Goal: Information Seeking & Learning: Learn about a topic

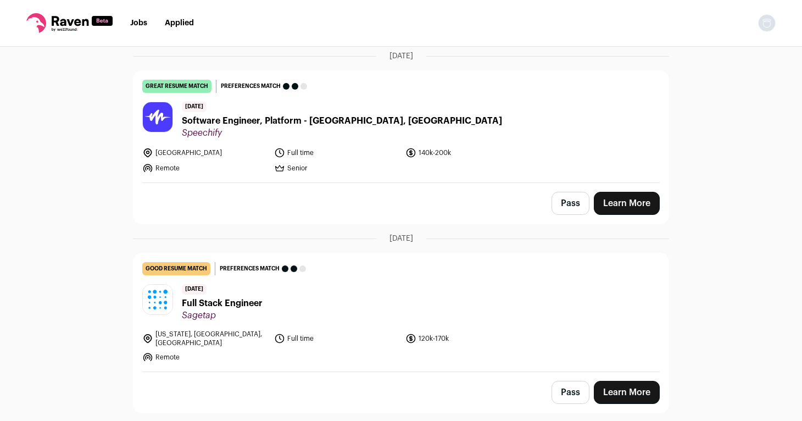
scroll to position [82, 0]
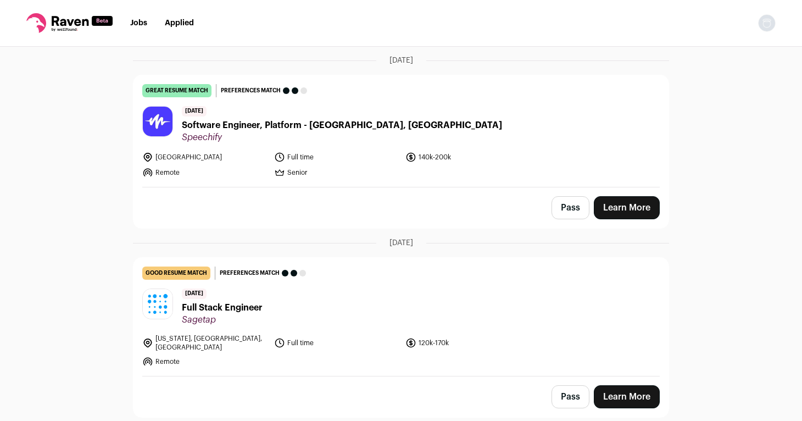
click at [234, 305] on span "Full Stack Engineer" at bounding box center [222, 307] width 81 height 13
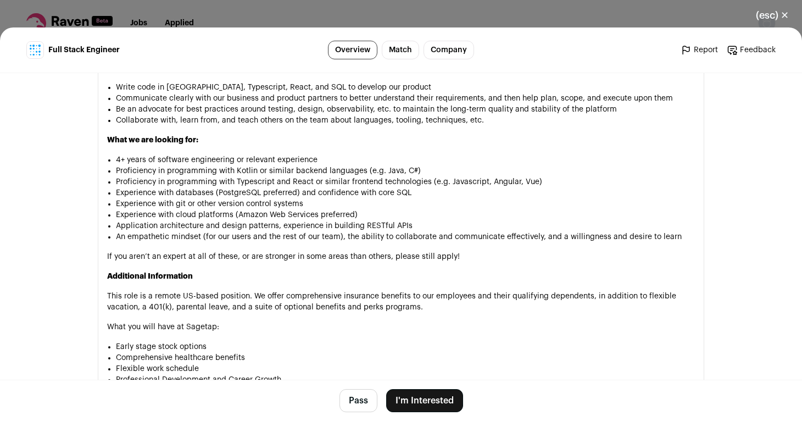
scroll to position [795, 0]
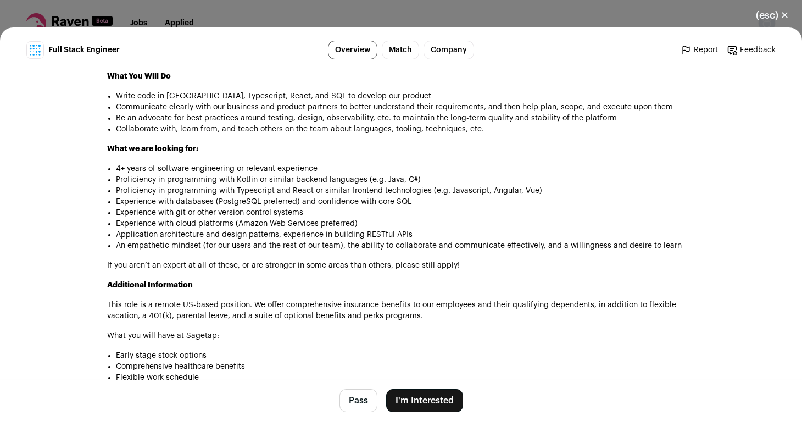
click at [273, 14] on div "(esc) ✕ Full Stack Engineer Overview Match Company Report Feedback Report Feedb…" at bounding box center [401, 210] width 802 height 421
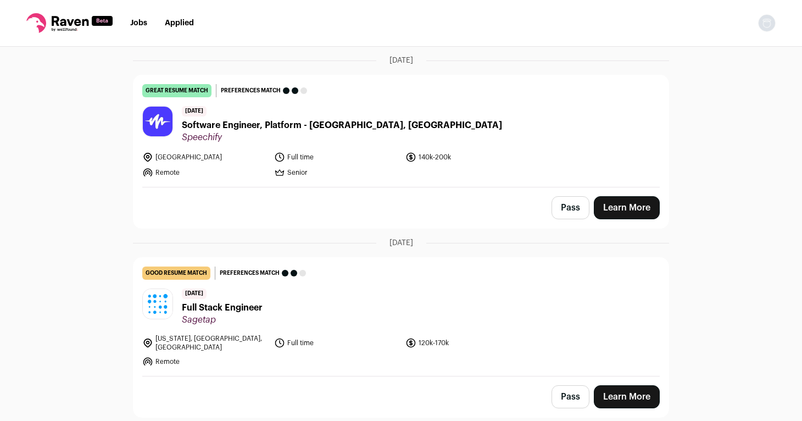
click at [220, 122] on span "Software Engineer, Platform - [GEOGRAPHIC_DATA], [GEOGRAPHIC_DATA]" at bounding box center [342, 125] width 320 height 13
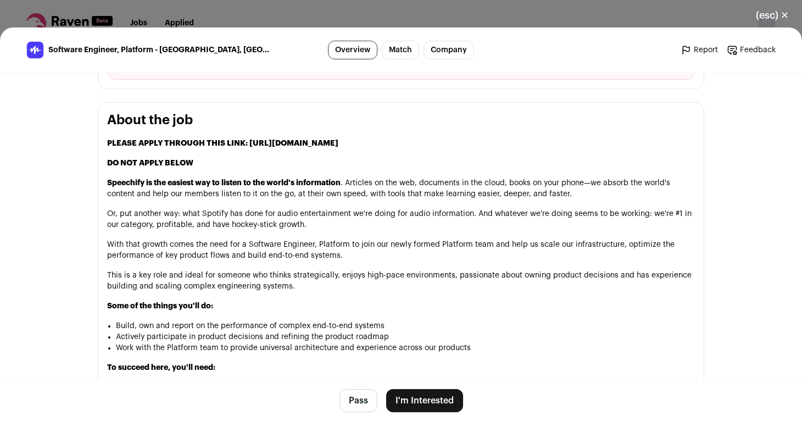
scroll to position [502, 0]
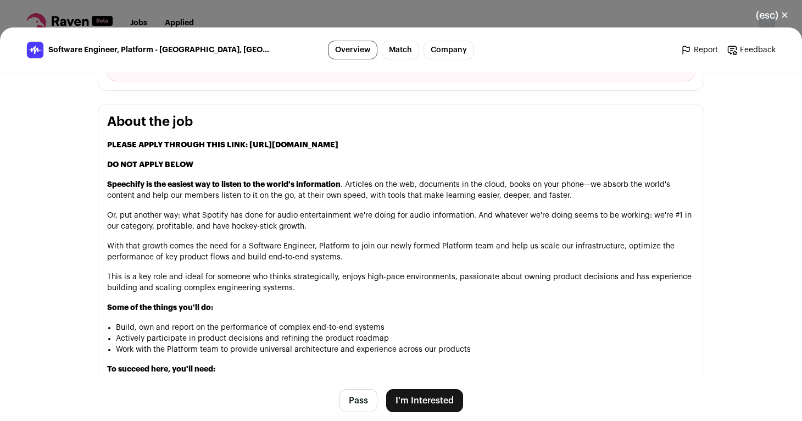
drag, startPoint x: 248, startPoint y: 145, endPoint x: 486, endPoint y: 145, distance: 237.7
click at [338, 145] on strong "PLEASE APPLY THROUGH THIS LINK: [URL][DOMAIN_NAME]" at bounding box center [222, 145] width 231 height 8
copy strong "[URL][DOMAIN_NAME]"
click at [254, 7] on div "(esc) ✕ Software Engineer, Platform - [GEOGRAPHIC_DATA], [GEOGRAPHIC_DATA] Over…" at bounding box center [401, 210] width 802 height 421
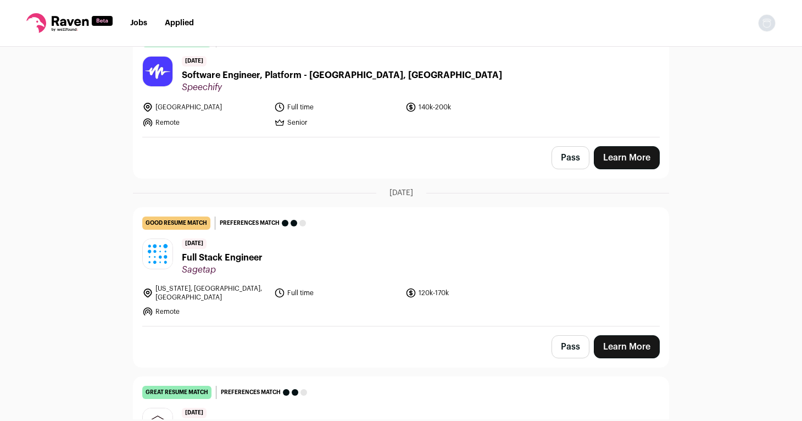
scroll to position [0, 0]
